Goal: Task Accomplishment & Management: Manage account settings

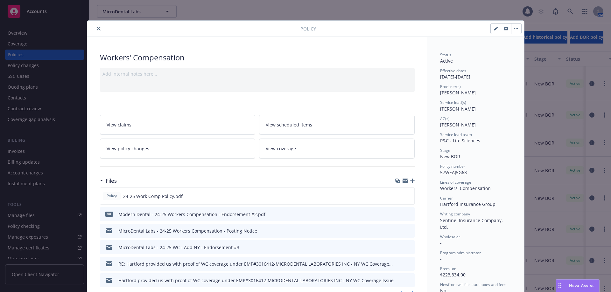
click at [97, 28] on icon "close" at bounding box center [99, 29] width 4 height 4
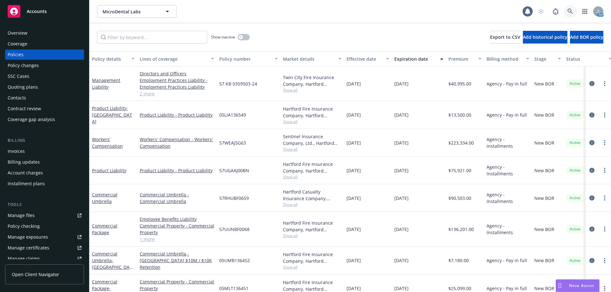
click at [569, 14] on icon at bounding box center [570, 12] width 6 height 6
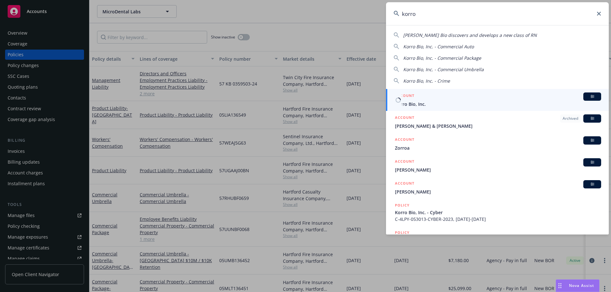
type input "korro"
click at [456, 99] on div "ACCOUNT BI" at bounding box center [498, 97] width 206 height 8
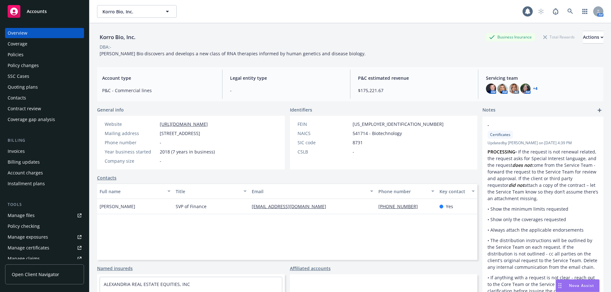
click at [22, 54] on div "Policies" at bounding box center [16, 55] width 16 height 10
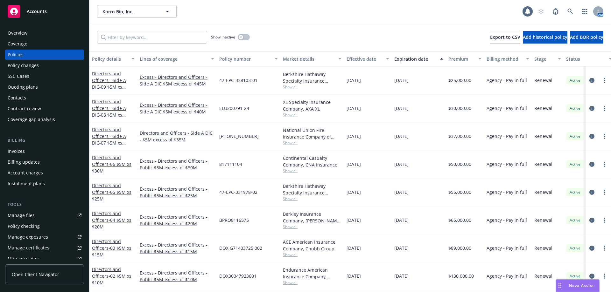
click at [24, 67] on div "Policy changes" at bounding box center [23, 65] width 31 height 10
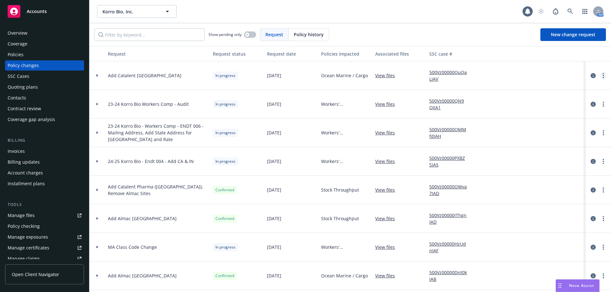
click at [599, 76] on link "more" at bounding box center [603, 76] width 8 height 8
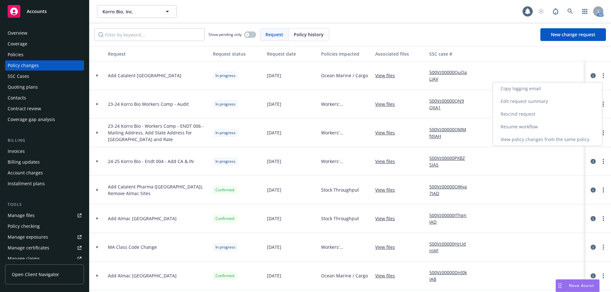
click at [527, 125] on link "Resume workflow" at bounding box center [547, 127] width 109 height 13
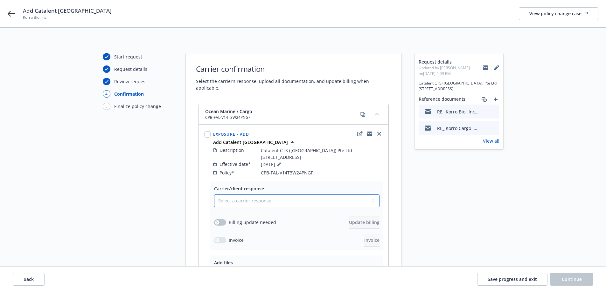
click at [328, 206] on select "Select a carrier response Accepted Accepted with revision No endorsement needed…" at bounding box center [296, 201] width 165 height 13
click at [309, 207] on select "Select a carrier response Accepted Accepted with revision No endorsement needed…" at bounding box center [296, 201] width 165 height 13
select select "ACCEPTED"
click at [214, 201] on select "Select a carrier response Accepted Accepted with revision No endorsement needed…" at bounding box center [296, 201] width 165 height 13
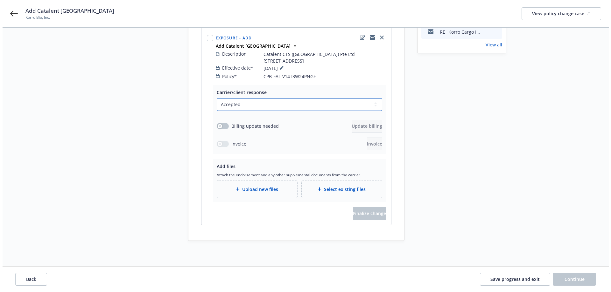
scroll to position [90, 0]
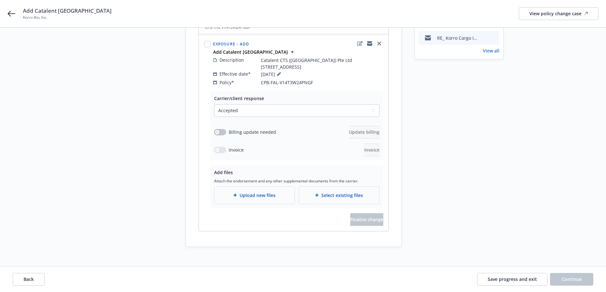
click at [255, 199] on span "Upload new files" at bounding box center [257, 195] width 36 height 7
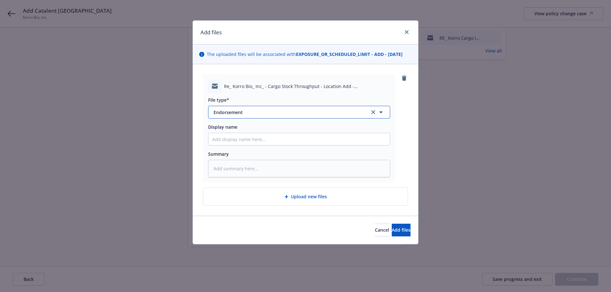
click at [239, 114] on span "Endorsement" at bounding box center [286, 112] width 147 height 7
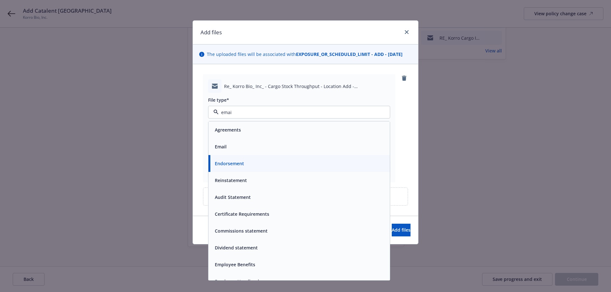
type input "email"
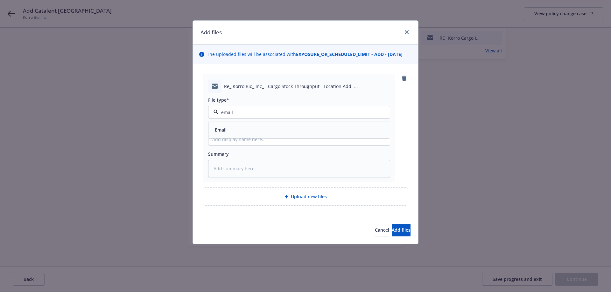
click at [245, 136] on div "Email" at bounding box center [298, 129] width 181 height 17
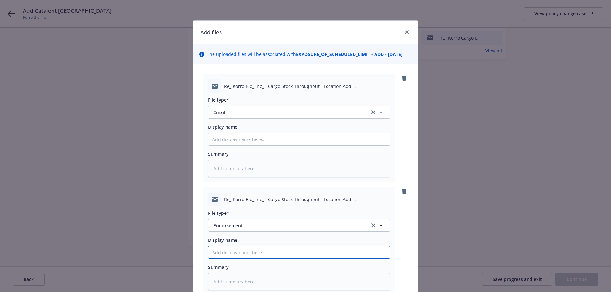
click at [226, 145] on input "Display name" at bounding box center [298, 139] width 181 height 12
type textarea "x"
type input "K"
type textarea "x"
type input "Ko"
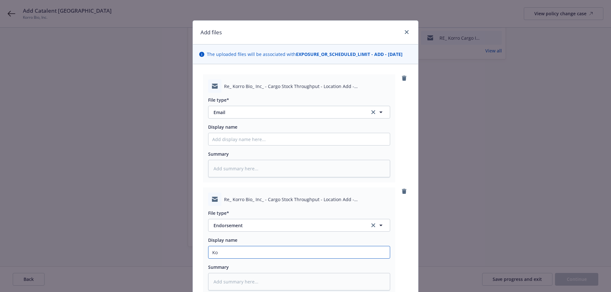
type textarea "x"
type input "Kor"
type textarea "x"
type input "Korr"
type textarea "x"
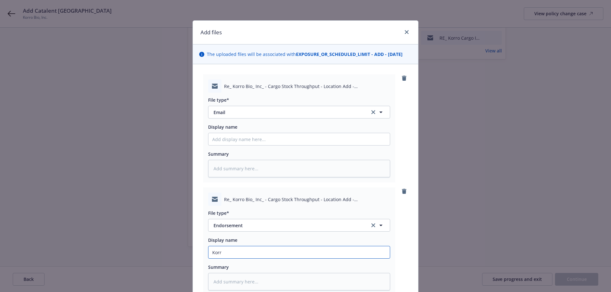
type input "Korro"
type textarea "x"
type input "Korro"
type textarea "x"
type input "Korro Bi"
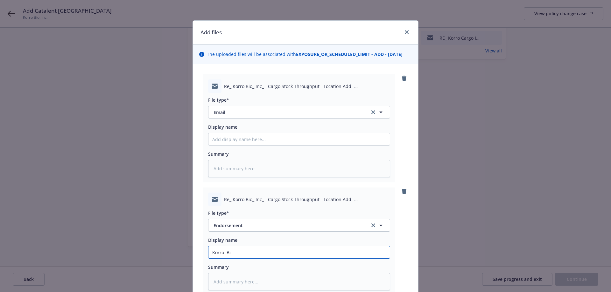
type textarea "x"
type input "Korro Bio"
type textarea "x"
type input "Korro Bio -"
type textarea "x"
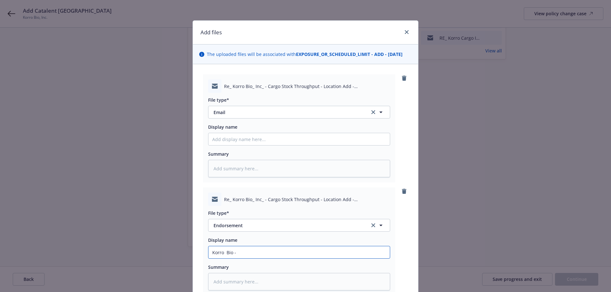
type input "Korro Bio -"
type textarea "x"
type input "Korro Bio - 20"
type textarea "x"
type input "Korro Bio - 202"
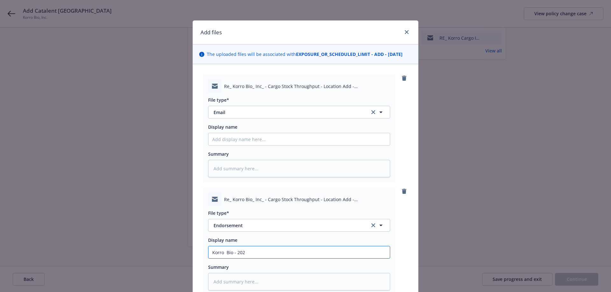
type textarea "x"
type input "Korro Bio - 2024"
type textarea "x"
type input "Korro Bio - 202"
type textarea "x"
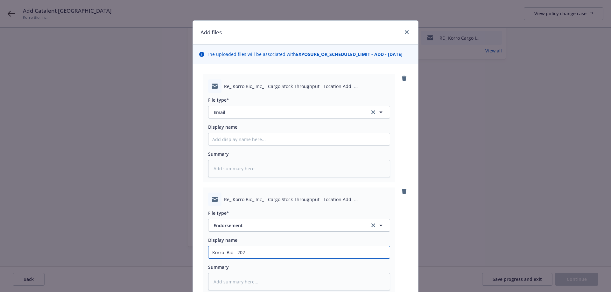
type input "Korro Bio - 2025"
type textarea "x"
type input "Korro Bio - 2025-"
type textarea "x"
type input "Korro Bio - 2025-2"
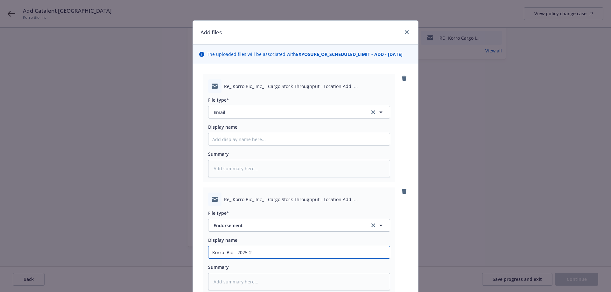
type textarea "x"
type input "Korro Bio - 2025-"
type textarea "x"
type input "Korro Bio - 2025"
type textarea "x"
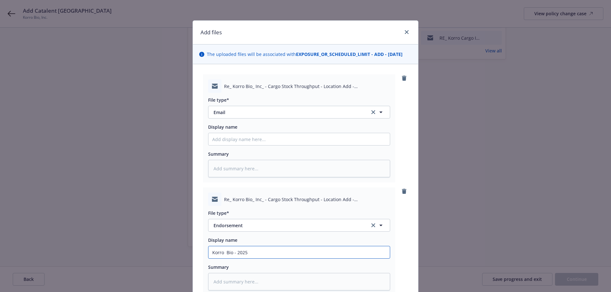
type input "Korro Bio - 202"
type textarea "x"
type input "Korro Bio - 2024"
type textarea "x"
type input "Korro Bio - 2024-"
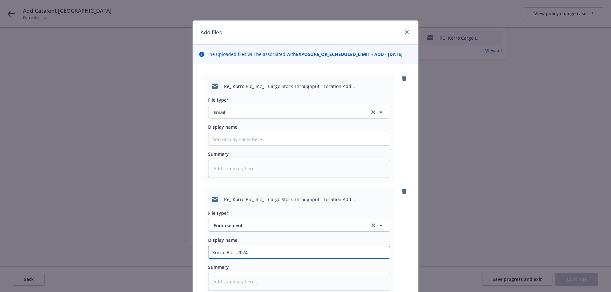
type textarea "x"
type input "Korro Bio - 2024-20"
type textarea "x"
type input "Korro Bio - 2024-202"
type textarea "x"
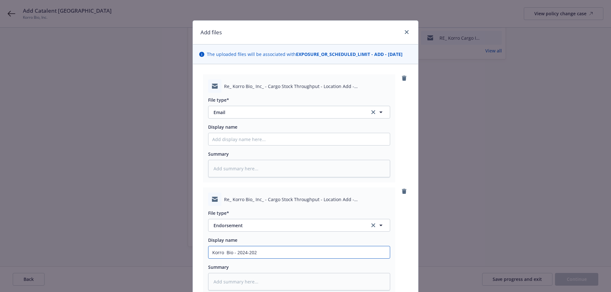
type input "Korro Bio - 2024-2025"
type textarea "x"
type input "Korro Bio - 2024-2025"
type textarea "x"
type input "Korro Bio - 2024-2025 C"
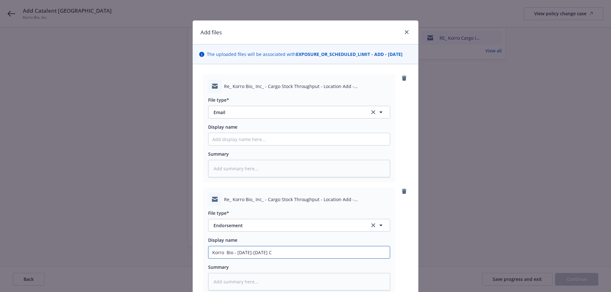
type textarea "x"
type input "Korro Bio - 2024-2025 Ca"
type textarea "x"
type input "Korro Bio - 2024-2025 Car"
type textarea "x"
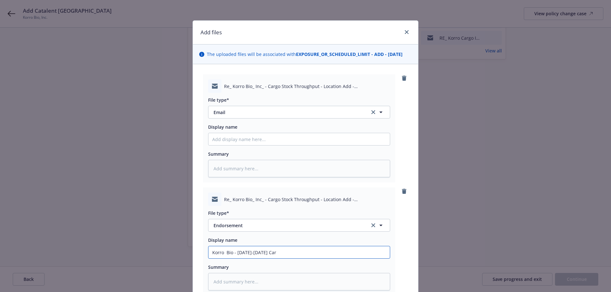
type input "Korro Bio - 2024-2025 Carg"
type textarea "x"
type input "Korro Bio - 2024-2025 Cargo"
type textarea "x"
type input "Korro Bio - 2024-2025 Cargo S"
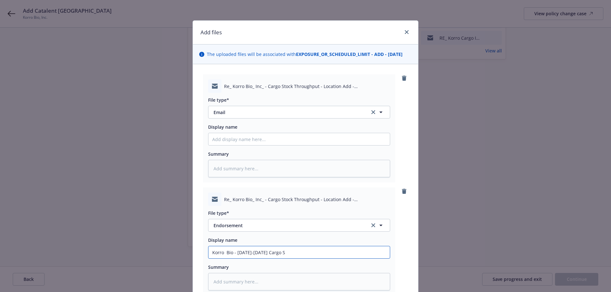
type textarea "x"
type input "Korro Bio - 2024-2025 Cargo Sto"
type textarea "x"
type input "Korro Bio - 2024-2025 Cargo Stor"
type textarea "x"
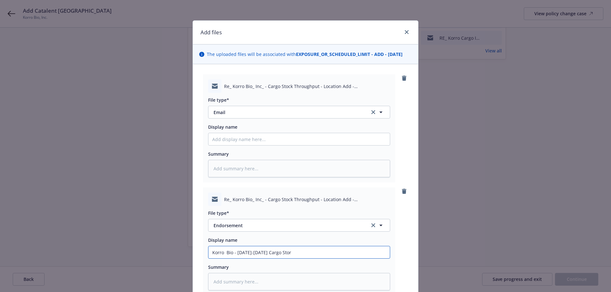
type input "Korro Bio - 2024-2025 Cargo Storc"
type textarea "x"
type input "Korro Bio - 2024-2025 Cargo Storck"
type textarea "x"
type input "Korro Bio - 2024-2025 Cargo Storc"
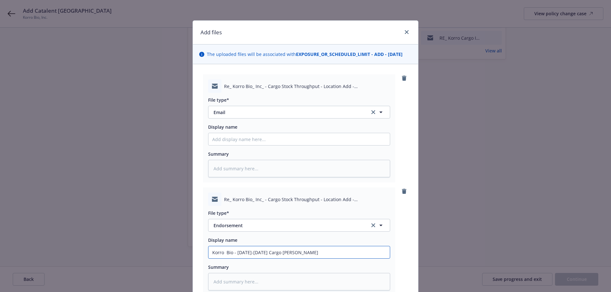
type textarea "x"
type input "Korro Bio - 2024-2025 Cargo Stor"
type textarea "x"
type input "Korro Bio - 2024-2025 Cargo Sto"
type textarea "x"
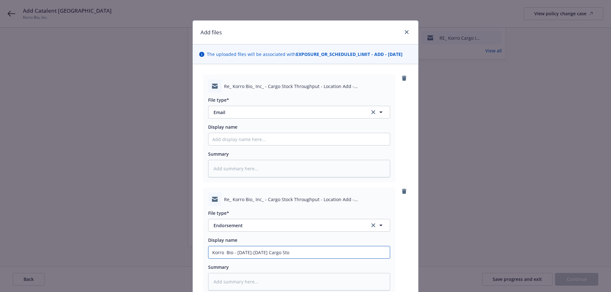
type input "Korro Bio - 2024-2025 Cargo St"
type textarea "x"
type input "Korro Bio - 2024-2025 Cargo Sto"
type textarea "x"
type input "Korro Bio - 2024-2025 Cargo Stoc"
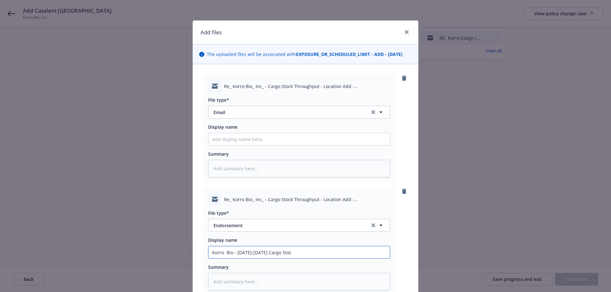
type textarea "x"
type input "Korro Bio - 2024-2025 Cargo Stock"
type textarea "x"
type input "Korro Bio - 2024-2025 Cargo Stock"
type textarea "x"
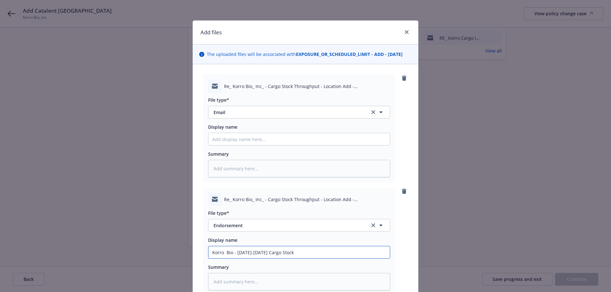
type input "Korro Bio - 2024-2025 Cargo Stock T"
type textarea "x"
type input "Korro Bio - 2024-2025 Cargo Stock Th"
type textarea "x"
type input "Korro Bio - 2024-2025 Cargo Stock Thr"
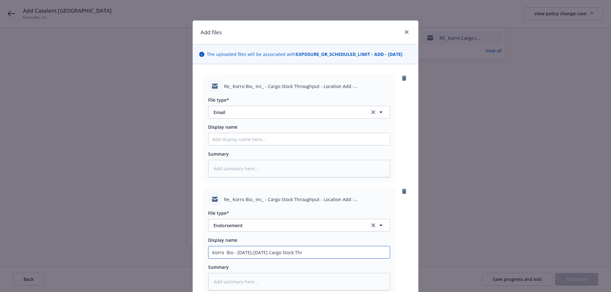
type textarea "x"
type input "Korro Bio - 2024-2025 Cargo Stock Thro"
type textarea "x"
type input "Korro Bio - 2024-2025 Cargo Stock Throu"
type textarea "x"
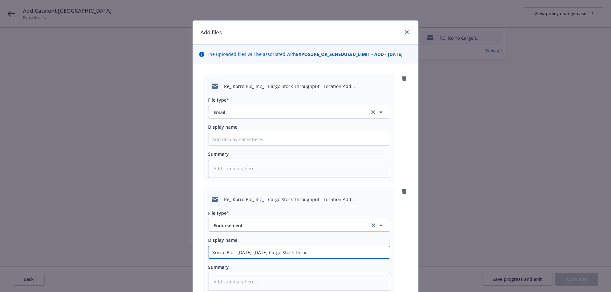
type input "Korro Bio - 2024-2025 Cargo Stock Throug"
type textarea "x"
type input "Korro Bio - 2024-2025 Cargo Stock Through"
type textarea "x"
type input "Korro Bio - 2024-2025 Cargo Stock Throughp"
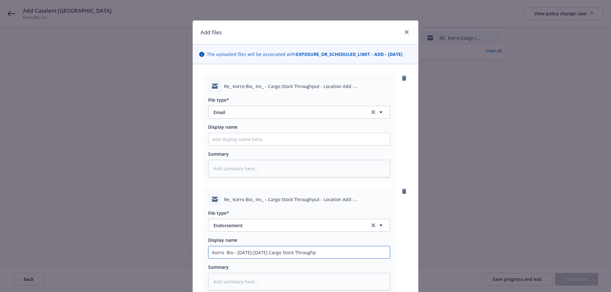
type textarea "x"
type input "Korro Bio - 2024-2025 Cargo Stock Throughpu"
type textarea "x"
type input "Korro Bio - 2024-2025 Cargo Stock Throughput"
type textarea "x"
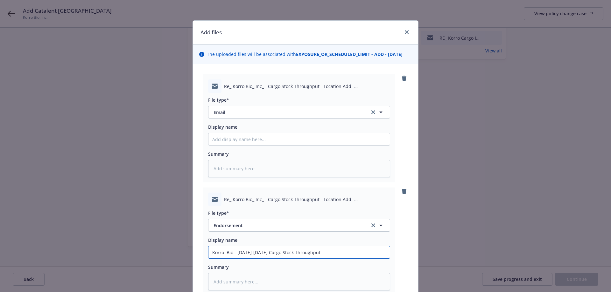
type input "Korro Bio - 2024-2025 Cargo Stock Throughput"
type textarea "x"
type input "Korro Bio - 2024-2025 Cargo Stock Throughput -"
type textarea "x"
type input "Korro Bio - 2024-2025 Cargo Stock Throughput -"
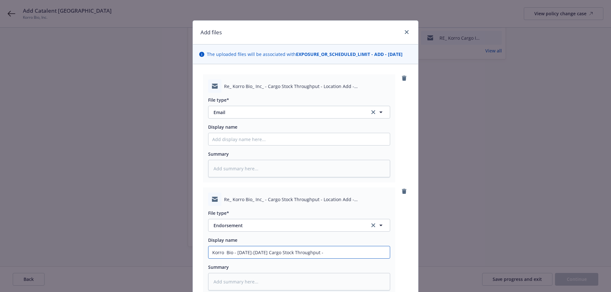
type textarea "x"
type input "Korro Bio - 2024-2025 Cargo Stock Throughput - E"
type textarea "x"
type input "Korro Bio - 2024-2025 Cargo Stock Throughput - EN"
type textarea "x"
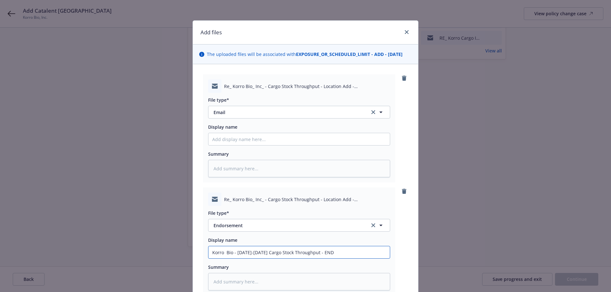
type input "Korro Bio - 2024-2025 Cargo Stock Throughput - END"
type textarea "x"
type input "Korro Bio - 2024-2025 Cargo Stock Throughput - END 0"
type textarea "x"
type input "Korro Bio - 2024-2025 Cargo Stock Throughput - END"
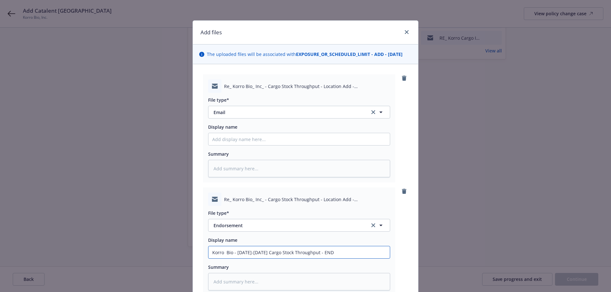
type textarea "x"
type input "Korro Bio - 2024-2025 Cargo Stock Throughput - END 1"
type textarea "x"
type input "Korro Bio - 2024-2025 Cargo Stock Throughput - END"
type textarea "x"
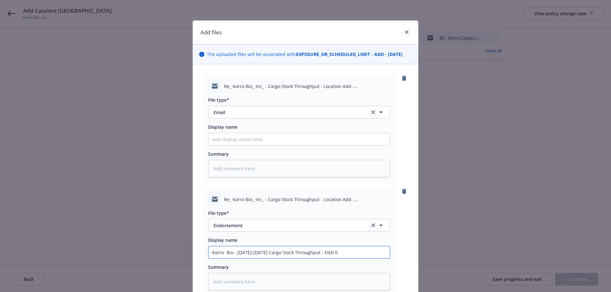
type input "Korro Bio - 2024-2025 Cargo Stock Throughput - END 01"
type textarea "x"
type input "Korro Bio - 2024-2025 Cargo Stock Throughput - END 014"
type textarea "x"
type input "Korro Bio - 2024-2025 Cargo Stock Throughput - END 014"
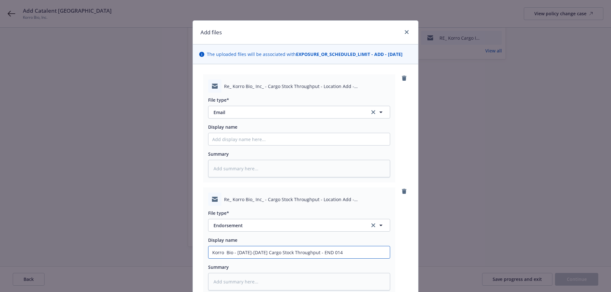
type textarea "x"
type input "Korro Bio - 2024-2025 Cargo Stock Throughput - END 014 -"
type textarea "x"
type input "Korro Bio - 2024-2025 Cargo Stock Throughput - END 014 -"
type textarea "x"
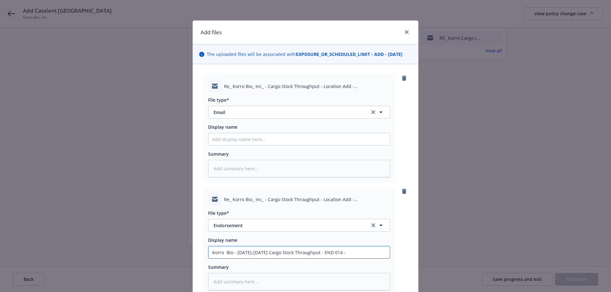
type input "Korro Bio - 2024-2025 Cargo Stock Throughput - END 014 -"
type textarea "x"
type input "Korro Bio - 2024-2025 Cargo Stock Throughput - END 014 -"
type textarea "x"
type input "Korro Bio - 2024-2025 Cargo Stock Throughput - END 014 - AD"
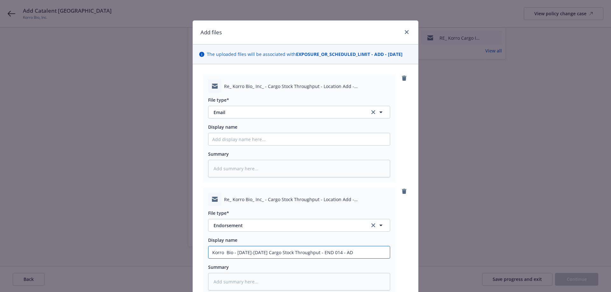
type textarea "x"
type input "Korro Bio - 2024-2025 Cargo Stock Throughput - END 014 - ADd"
type textarea "x"
type input "Korro Bio - 2024-2025 Cargo Stock Throughput - END 014 - ADd"
type textarea "x"
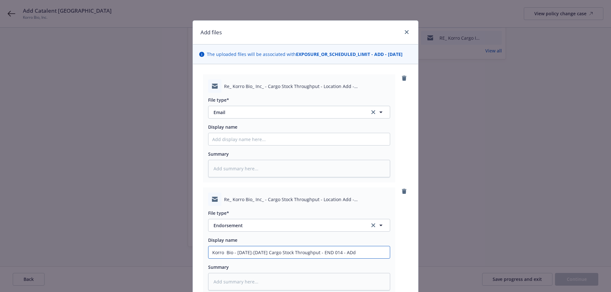
type input "Korro Bio - 2024-2025 Cargo Stock Throughput - END 014 - ADd C"
type textarea "x"
type input "Korro Bio - 2024-2025 Cargo Stock Throughput - END 014 - ADd Ca"
type textarea "x"
type input "Korro Bio - 2024-2025 Cargo Stock Throughput - END 014 - ADd Cat"
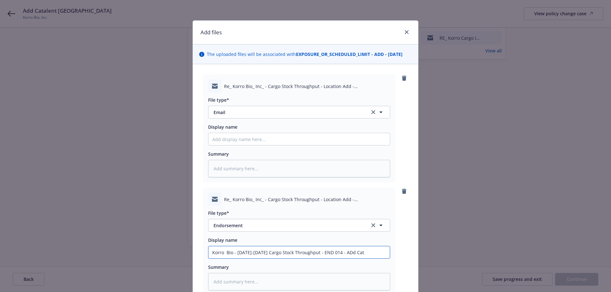
type textarea "x"
type input "Korro Bio - 2024-2025 Cargo Stock Throughput - END 014 - ADd Cata"
type textarea "x"
type input "Korro Bio - 2024-2025 Cargo Stock Throughput - END 014 - ADd Catal"
type textarea "x"
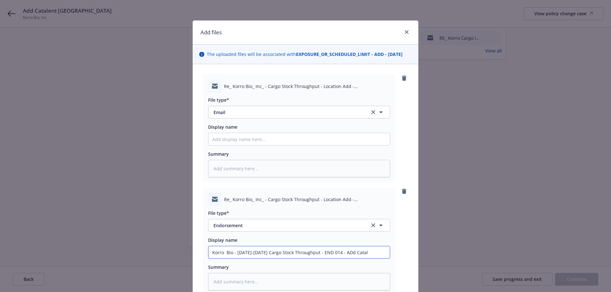
type input "Korro Bio - 2024-2025 Cargo Stock Throughput - END 014 - ADd Catala"
type textarea "x"
type input "Korro Bio - 2024-2025 Cargo Stock Throughput - END 014 - ADd Catal"
type textarea "x"
type input "Korro Bio - 2024-2025 Cargo Stock Throughput - END 014 - ADd Cata"
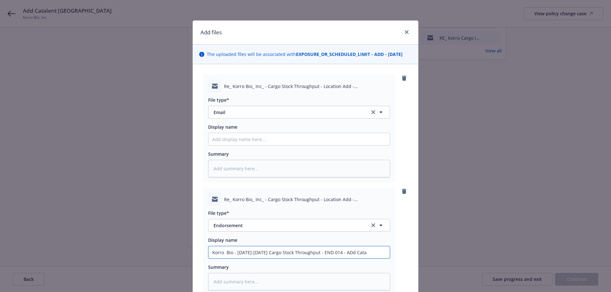
type textarea "x"
type input "Korro Bio - 2024-2025 Cargo Stock Throughput - END 014 - ADd Cat"
type textarea "x"
type input "Korro Bio - 2024-2025 Cargo Stock Throughput - END 014 - ADd Ca"
type textarea "x"
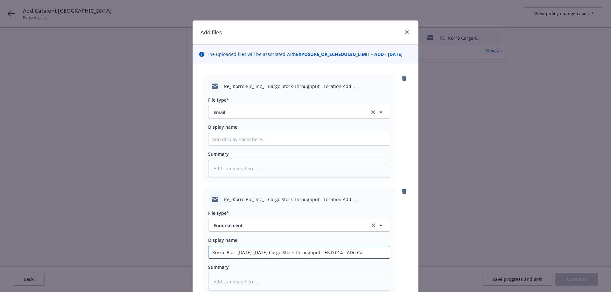
type input "Korro Bio - 2024-2025 Cargo Stock Throughput - END 014 - ADd C"
type textarea "x"
type input "Korro Bio - 2024-2025 Cargo Stock Throughput - END 014 - ADd"
type textarea "x"
type input "Korro Bio - 2024-2025 Cargo Stock Throughput - END 014 - ADd"
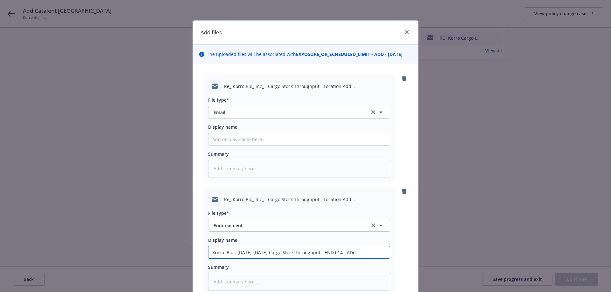
type textarea "x"
type input "Korro Bio - 2024-2025 Cargo Stock Throughput - END 014 - AD"
type textarea "x"
type input "Korro Bio - 2024-2025 Cargo Stock Throughput - END 014 - Ad"
type textarea "x"
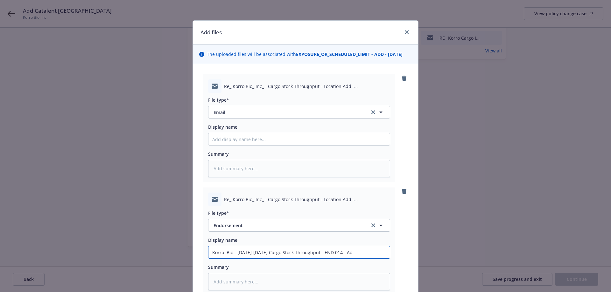
type input "Korro Bio - 2024-2025 Cargo Stock Throughput - END 014 - Add"
type textarea "x"
type input "Korro Bio - 2024-2025 Cargo Stock Throughput - END 014 - Add"
type textarea "x"
type input "Korro Bio - 2024-2025 Cargo Stock Throughput - END 014 - Add A"
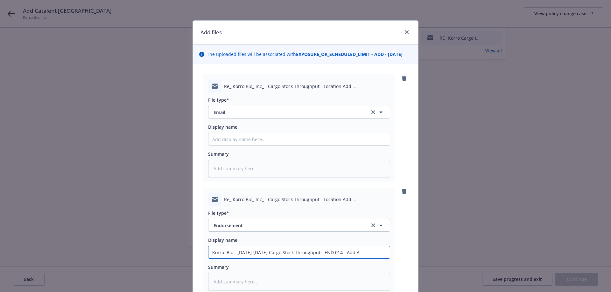
type textarea "x"
type input "Korro Bio - 2024-2025 Cargo Stock Throughput - END 014 - Add"
type textarea "x"
type input "Korro Bio - 2024-2025 Cargo Stock Throughput - END 014 - Add C"
type textarea "x"
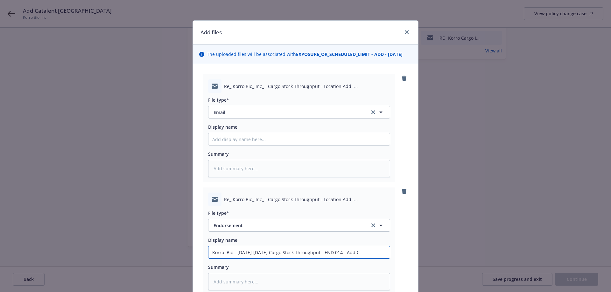
type input "Korro Bio - 2024-2025 Cargo Stock Throughput - END 014 - Add Ca"
type textarea "x"
type input "Korro Bio - 2024-2025 Cargo Stock Throughput - END 014 - Add Cat"
type textarea "x"
type input "Korro Bio - 2024-2025 Cargo Stock Throughput - END 014 - Add Catal"
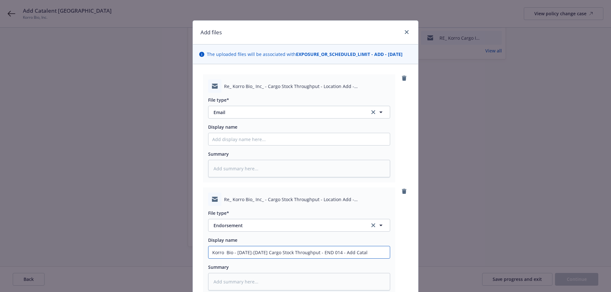
type textarea "x"
type input "Korro Bio - 2024-2025 Cargo Stock Throughput - END 014 - Add Catala"
type textarea "x"
click at [353, 145] on input "Korro Bio - 2024-2025 Cargo Stock Throughput - END 014 - Add Catalant Singapore" at bounding box center [298, 139] width 181 height 12
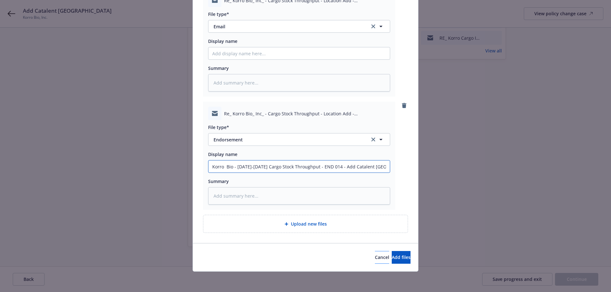
scroll to position [0, 0]
click at [394, 258] on span "Add files" at bounding box center [400, 257] width 19 height 6
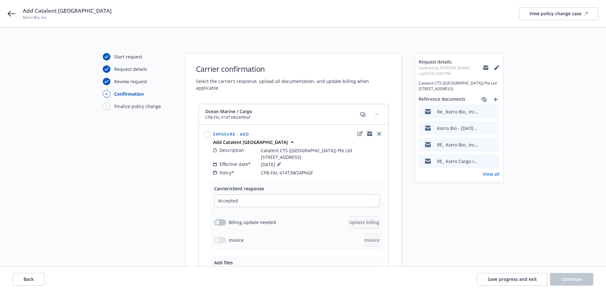
click at [492, 183] on div "Request details Updated by Brandon Settle on 08/18/2025, 4:09 PM Catalent CTS (…" at bounding box center [459, 117] width 88 height 129
click at [492, 177] on link "View all" at bounding box center [491, 174] width 17 height 7
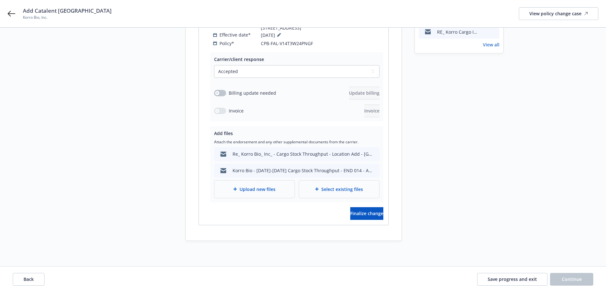
click at [265, 194] on div "Upload new files" at bounding box center [254, 189] width 80 height 17
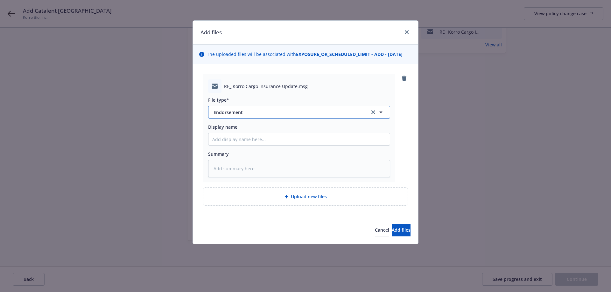
click at [243, 110] on span "Endorsement" at bounding box center [286, 112] width 147 height 7
click at [254, 125] on div "Email" at bounding box center [299, 129] width 174 height 9
click at [400, 234] on button "Add files" at bounding box center [400, 230] width 19 height 13
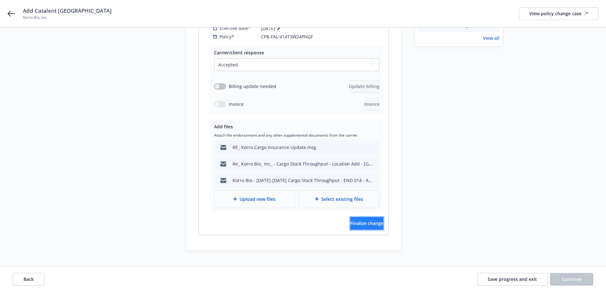
click at [350, 225] on button "Finalize change" at bounding box center [366, 223] width 33 height 13
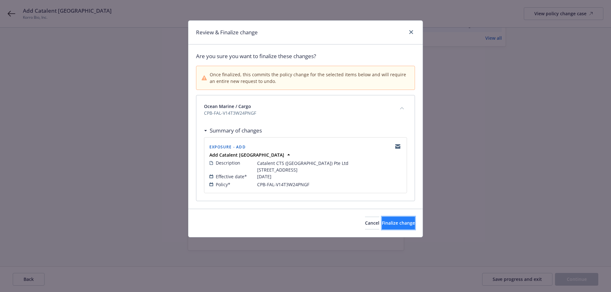
click at [382, 226] on span "Finalize change" at bounding box center [398, 223] width 33 height 6
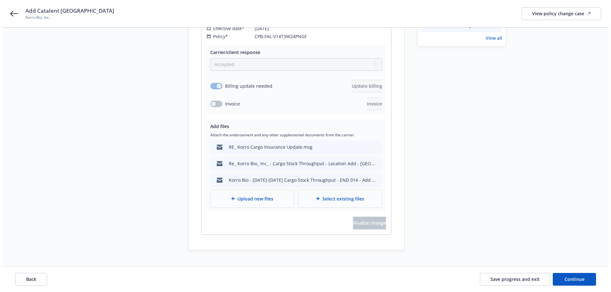
scroll to position [0, 0]
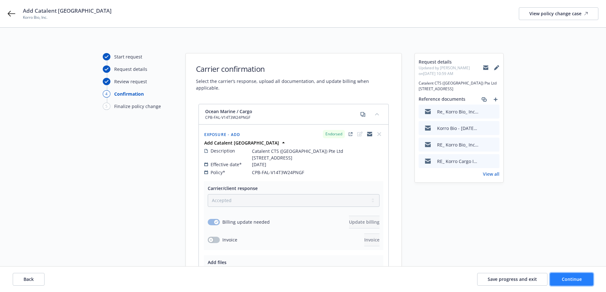
click at [567, 280] on span "Continue" at bounding box center [572, 279] width 20 height 6
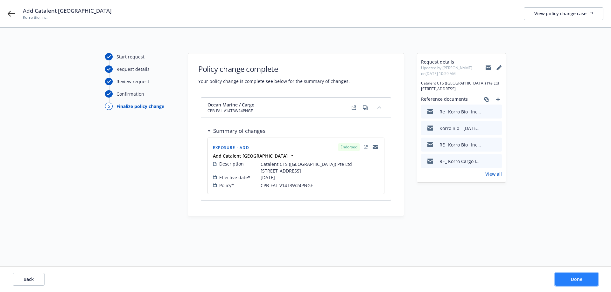
click at [567, 280] on button "Done" at bounding box center [576, 279] width 43 height 13
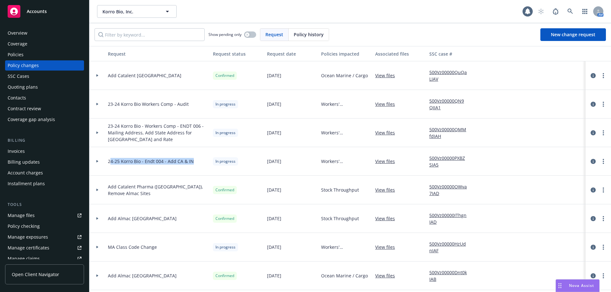
drag, startPoint x: 194, startPoint y: 162, endPoint x: 111, endPoint y: 155, distance: 84.0
click at [111, 155] on div "24-25 Korro Bio - Endt 004 - Add CA & IN" at bounding box center [157, 161] width 105 height 29
click at [143, 161] on span "24-25 Korro Bio - Endt 004 - Add CA & IN" at bounding box center [151, 161] width 86 height 7
click at [42, 36] on div "Overview" at bounding box center [45, 33] width 74 height 10
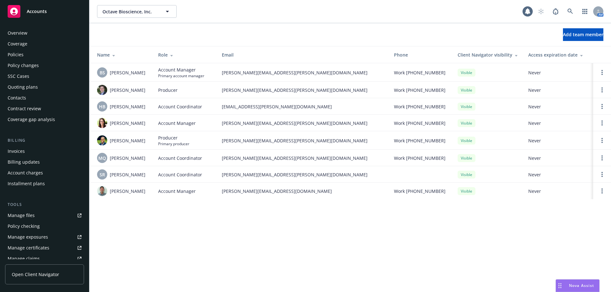
click at [26, 44] on div "Coverage" at bounding box center [18, 44] width 20 height 10
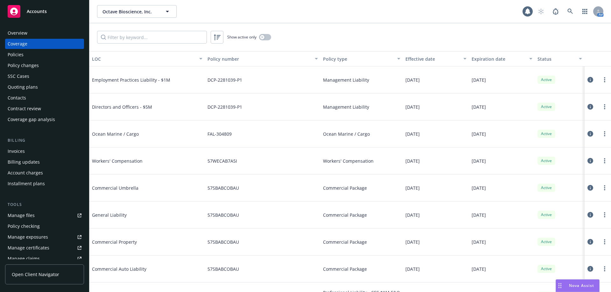
click at [28, 33] on div "Overview" at bounding box center [45, 33] width 74 height 10
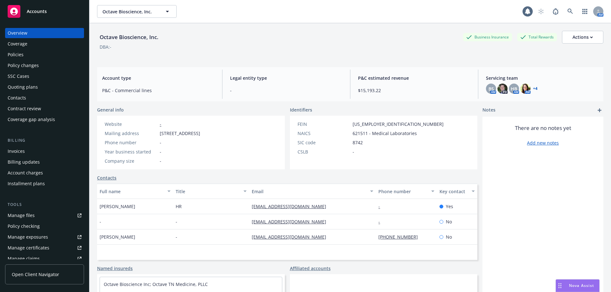
click at [28, 55] on div "Policies" at bounding box center [45, 55] width 74 height 10
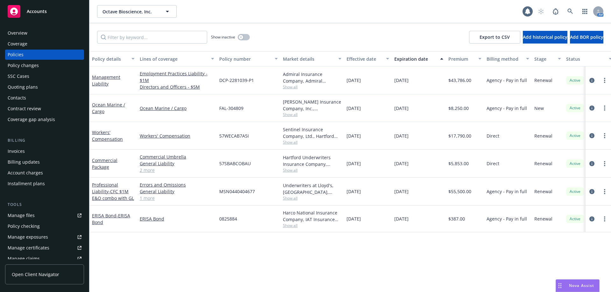
click at [148, 198] on link "1 more" at bounding box center [177, 198] width 74 height 7
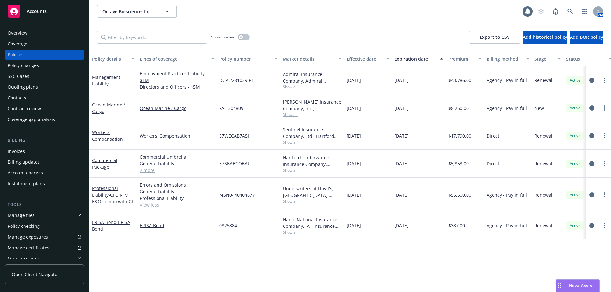
click at [35, 34] on div "Overview" at bounding box center [45, 33] width 74 height 10
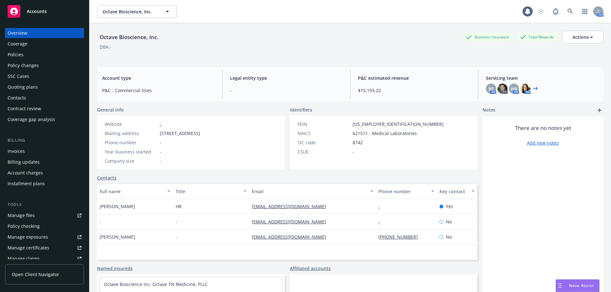
click at [45, 33] on div "Overview" at bounding box center [45, 33] width 74 height 10
click at [567, 10] on icon at bounding box center [569, 11] width 5 height 5
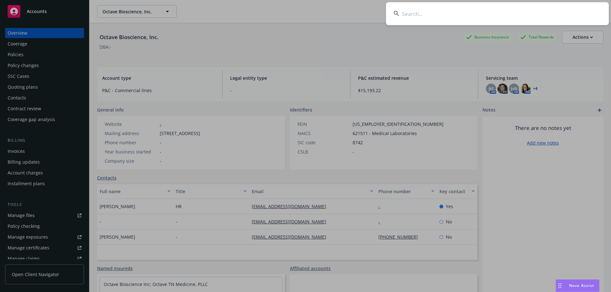
click at [482, 18] on input at bounding box center [497, 13] width 223 height 23
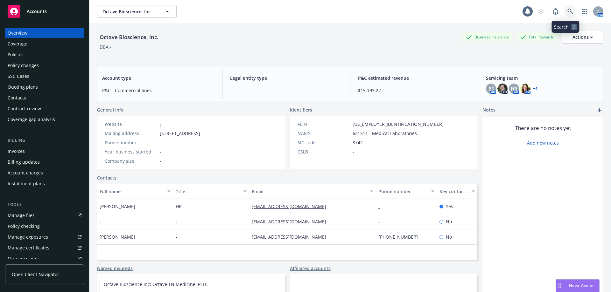
click at [567, 12] on icon at bounding box center [570, 12] width 6 height 6
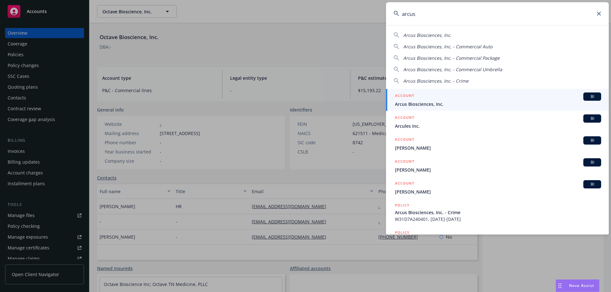
type input "arcus"
click at [461, 97] on div "ACCOUNT BI" at bounding box center [498, 97] width 206 height 8
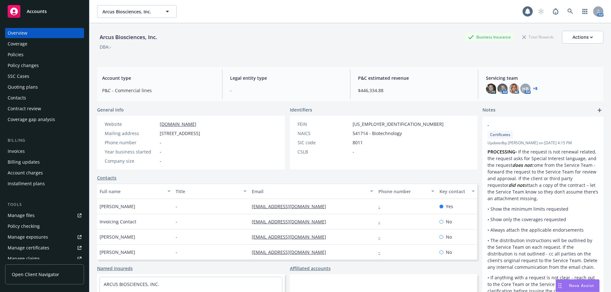
click at [42, 53] on div "Policies" at bounding box center [45, 55] width 74 height 10
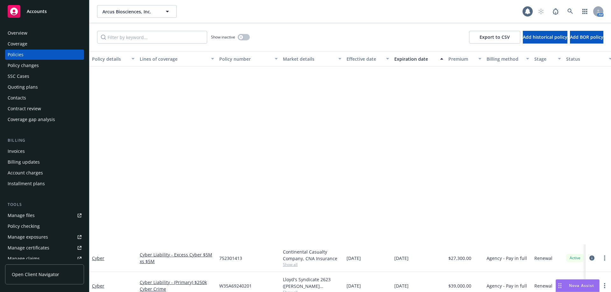
scroll to position [207, 0]
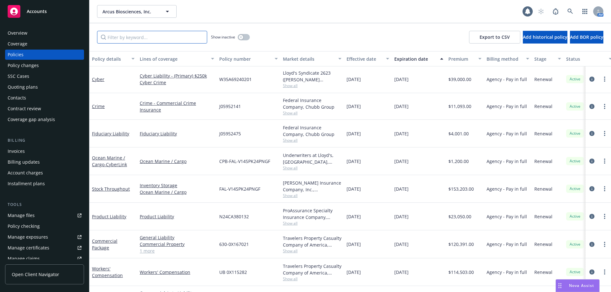
click at [119, 40] on input "Filter by keyword..." at bounding box center [152, 37] width 110 height 13
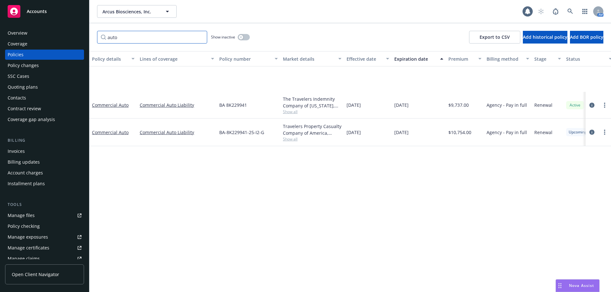
scroll to position [0, 0]
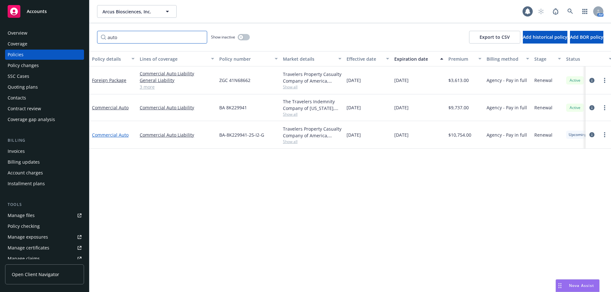
type input "auto"
click at [124, 134] on link "Commercial Auto" at bounding box center [110, 135] width 37 height 6
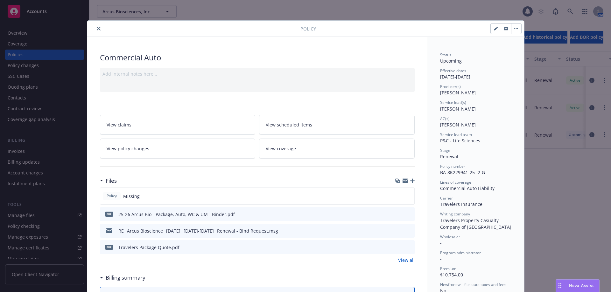
click at [407, 212] on icon "preview file" at bounding box center [408, 214] width 6 height 4
click at [97, 29] on icon "close" at bounding box center [99, 29] width 4 height 4
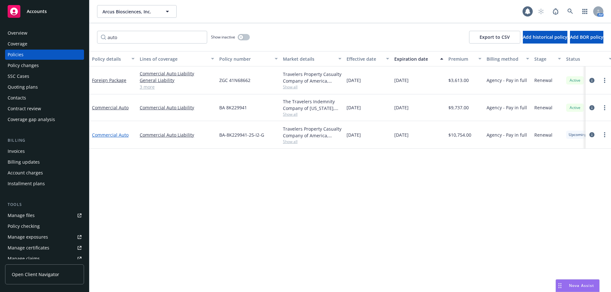
click at [118, 136] on link "Commercial Auto" at bounding box center [110, 135] width 37 height 6
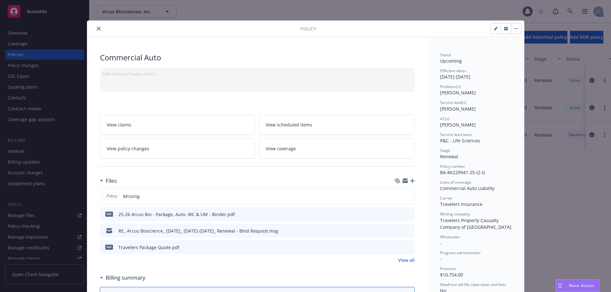
scroll to position [19, 0]
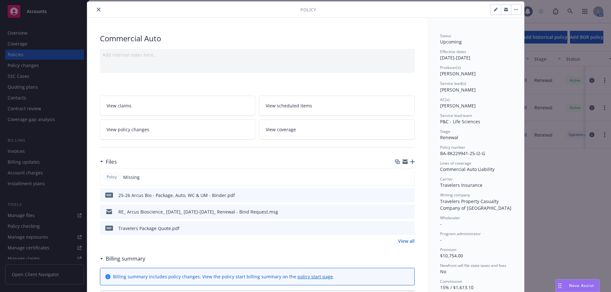
click at [314, 130] on link "View coverage" at bounding box center [337, 130] width 156 height 20
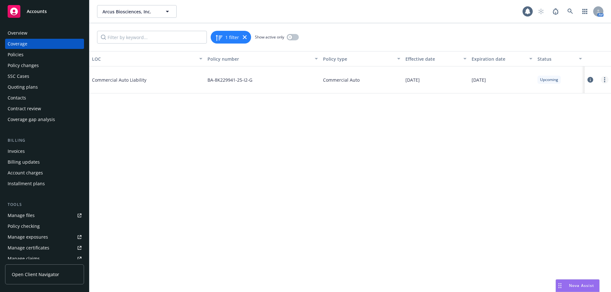
click at [605, 78] on link "more" at bounding box center [604, 80] width 8 height 8
click at [566, 90] on link "Edit coverage" at bounding box center [566, 92] width 84 height 13
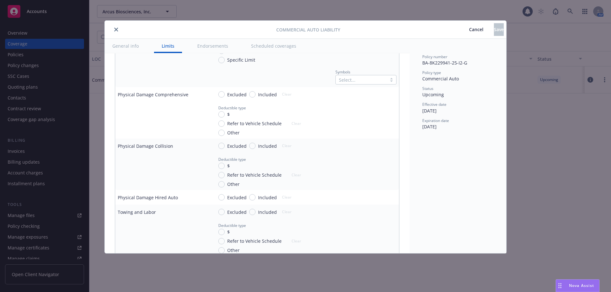
scroll to position [584, 0]
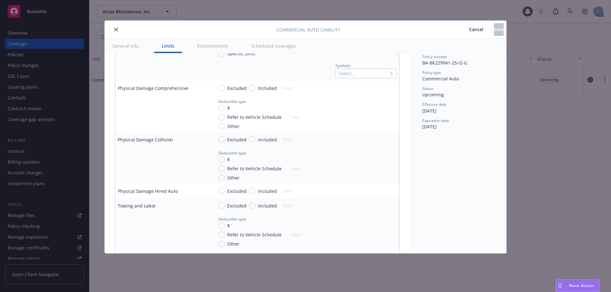
click at [255, 192] on span "Included" at bounding box center [265, 191] width 21 height 7
click at [255, 192] on input "Included" at bounding box center [252, 191] width 6 height 6
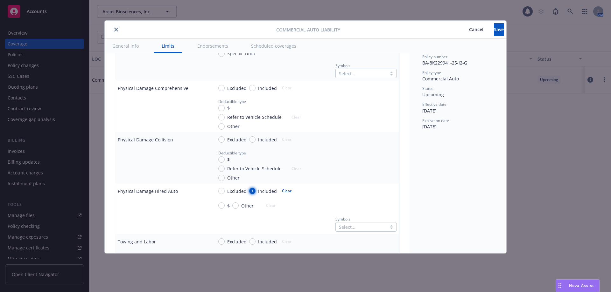
click at [253, 192] on input "Included" at bounding box center [252, 191] width 6 height 6
click at [282, 190] on button "Clear" at bounding box center [286, 191] width 17 height 9
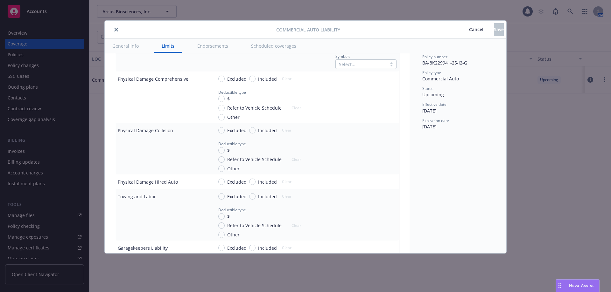
scroll to position [596, 0]
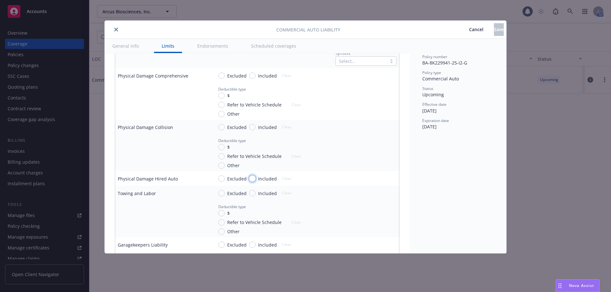
click at [251, 179] on input "Included" at bounding box center [252, 179] width 6 height 6
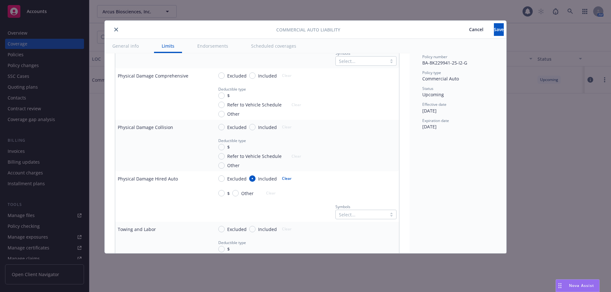
click at [284, 177] on button "Clear" at bounding box center [286, 178] width 17 height 9
radio input "false"
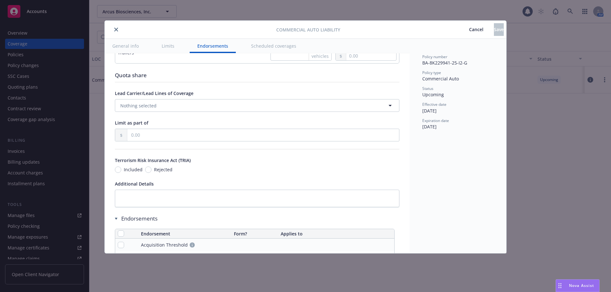
scroll to position [1642, 0]
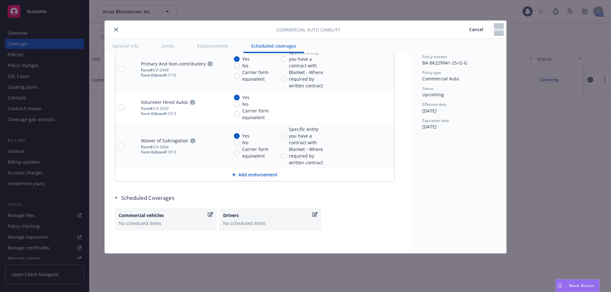
click at [116, 32] on button "close" at bounding box center [116, 30] width 8 height 8
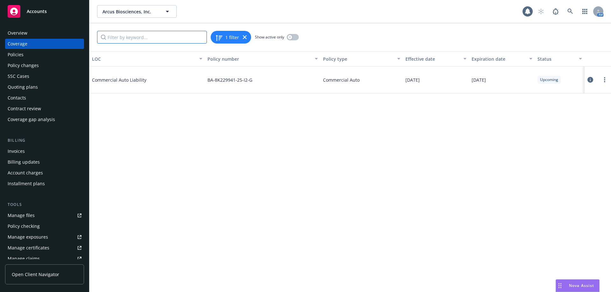
click at [120, 37] on input "Filter by keyword..." at bounding box center [152, 37] width 110 height 13
click at [244, 37] on icon at bounding box center [245, 37] width 4 height 4
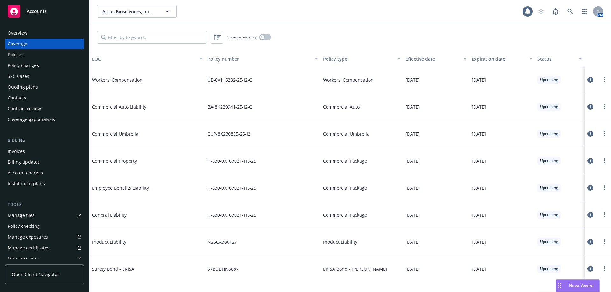
click at [30, 57] on div "Policies" at bounding box center [45, 55] width 74 height 10
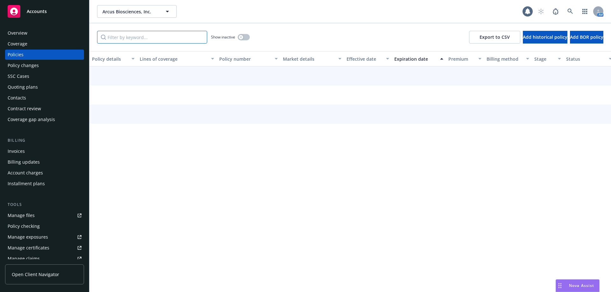
click at [127, 36] on input "Filter by keyword..." at bounding box center [152, 37] width 110 height 13
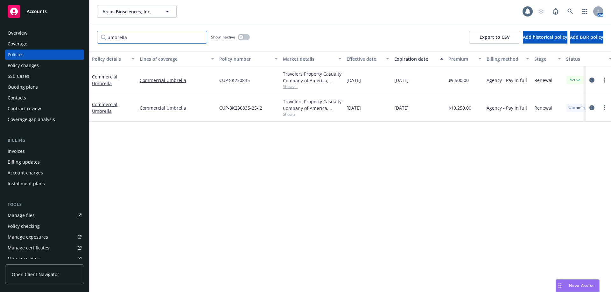
type input "umbrella"
click at [105, 108] on div "Commercial Umbrella" at bounding box center [113, 107] width 43 height 13
click at [105, 106] on link "Commercial Umbrella" at bounding box center [104, 107] width 25 height 13
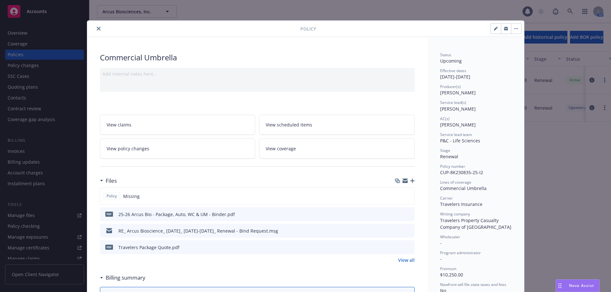
click at [97, 30] on icon "close" at bounding box center [99, 29] width 4 height 4
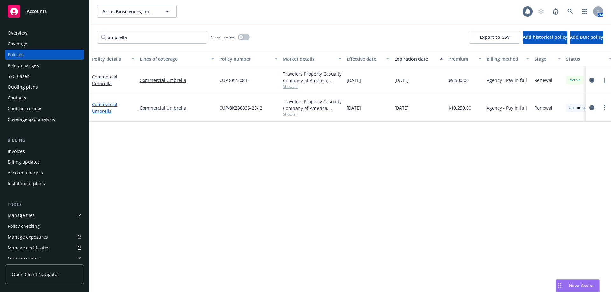
click at [106, 104] on link "Commercial Umbrella" at bounding box center [104, 107] width 25 height 13
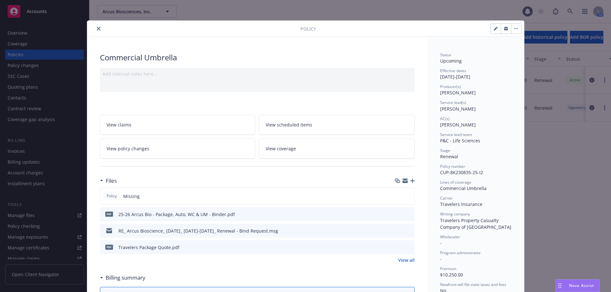
scroll to position [19, 0]
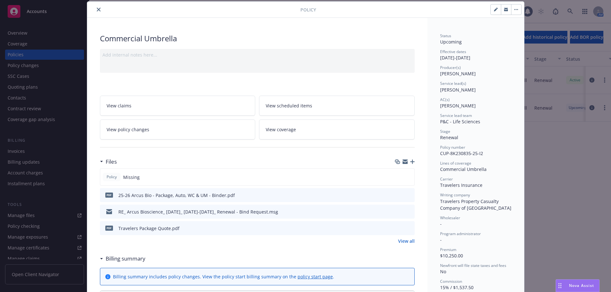
click at [97, 9] on icon "close" at bounding box center [99, 10] width 4 height 4
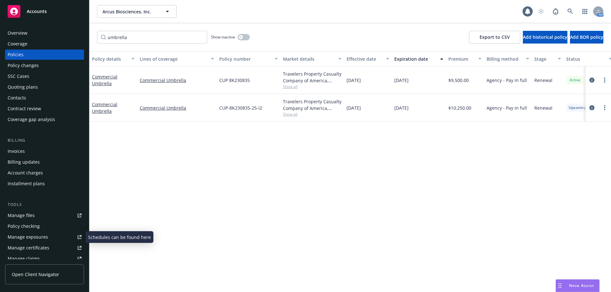
click at [41, 247] on div "Manage certificates" at bounding box center [29, 248] width 42 height 10
click at [570, 10] on icon at bounding box center [570, 12] width 6 height 6
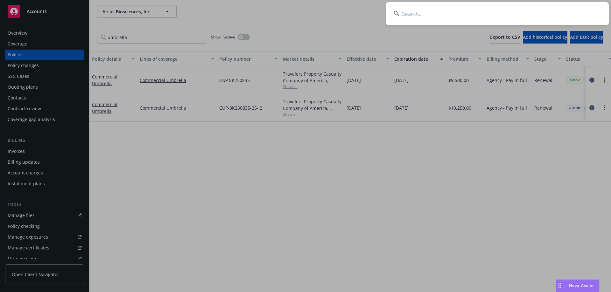
click at [456, 12] on input at bounding box center [497, 13] width 223 height 23
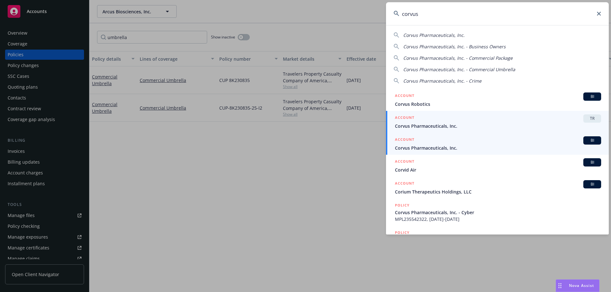
type input "corvus"
click at [458, 142] on div "ACCOUNT BI" at bounding box center [498, 140] width 206 height 8
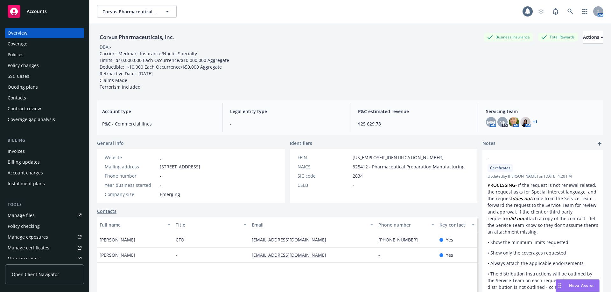
click at [43, 54] on div "Policies" at bounding box center [45, 55] width 74 height 10
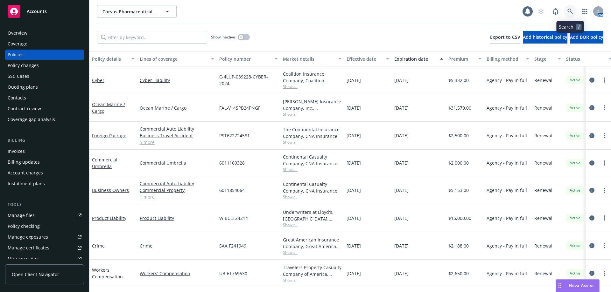
click at [570, 13] on icon at bounding box center [570, 12] width 6 height 6
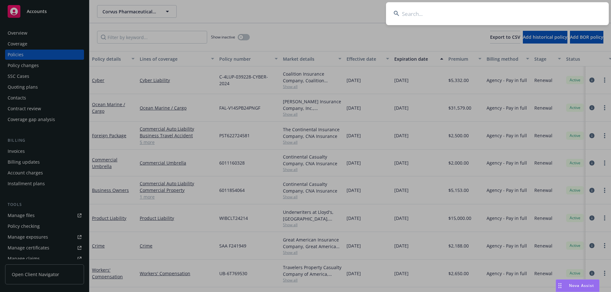
click at [415, 16] on input at bounding box center [497, 13] width 223 height 23
type input "i"
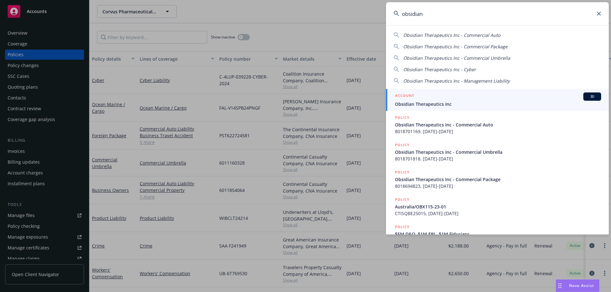
type input "obsidian"
click at [435, 98] on div "ACCOUNT BI" at bounding box center [498, 97] width 206 height 8
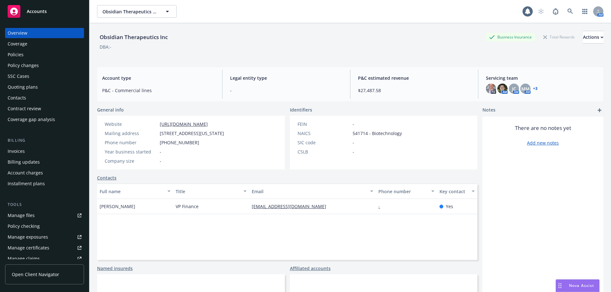
click at [54, 57] on div "Policies" at bounding box center [45, 55] width 74 height 10
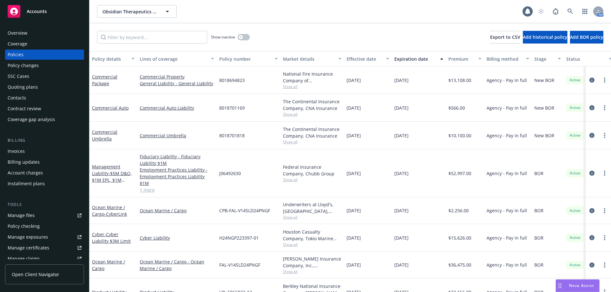
click at [65, 35] on div "Overview" at bounding box center [45, 33] width 74 height 10
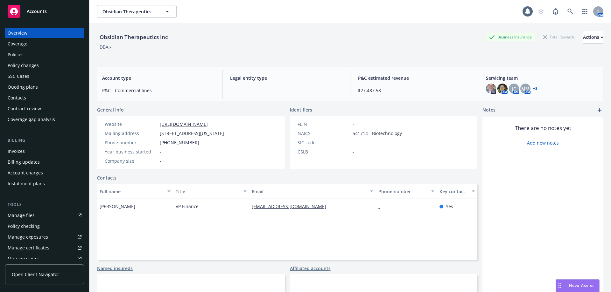
click at [533, 89] on link "+ 3" at bounding box center [535, 89] width 4 height 4
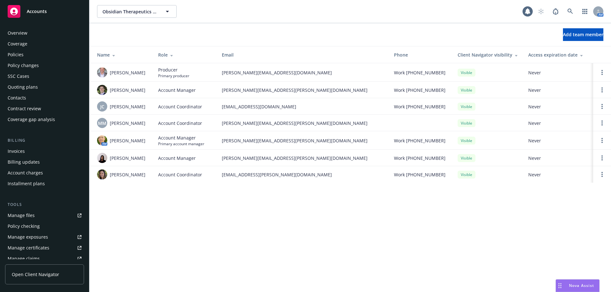
click at [31, 38] on div "Overview" at bounding box center [45, 33] width 74 height 10
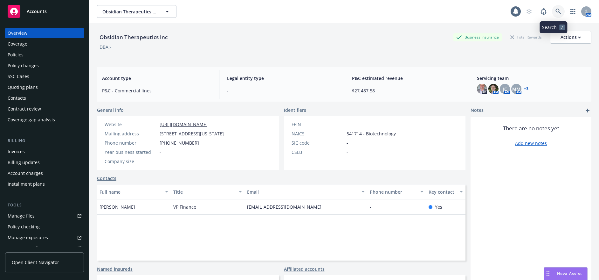
click at [556, 12] on icon at bounding box center [559, 12] width 6 height 6
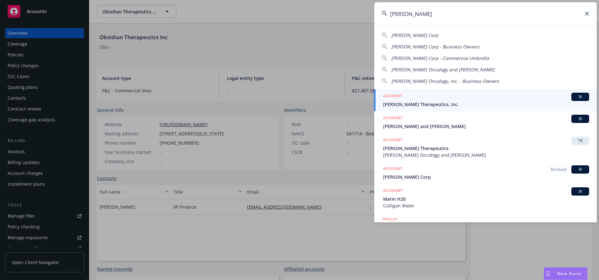
type input "[PERSON_NAME]"
click at [481, 97] on div "ACCOUNT BI" at bounding box center [486, 97] width 206 height 8
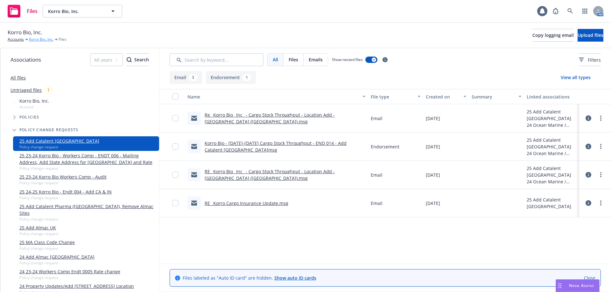
click at [36, 38] on link "Korro Bio, Inc." at bounding box center [41, 40] width 24 height 6
